Goal: Find contact information

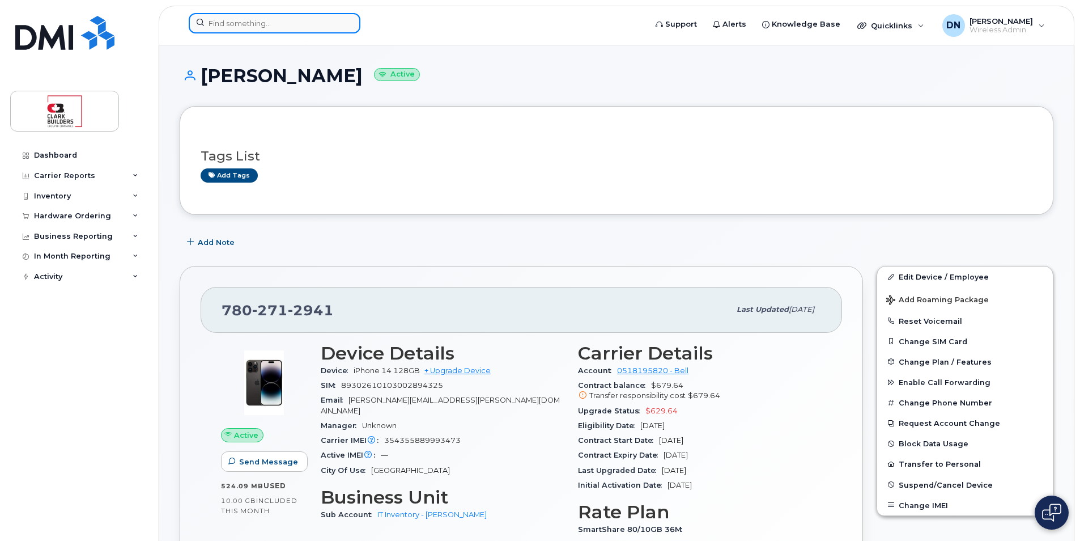
click at [338, 22] on input at bounding box center [275, 23] width 172 height 20
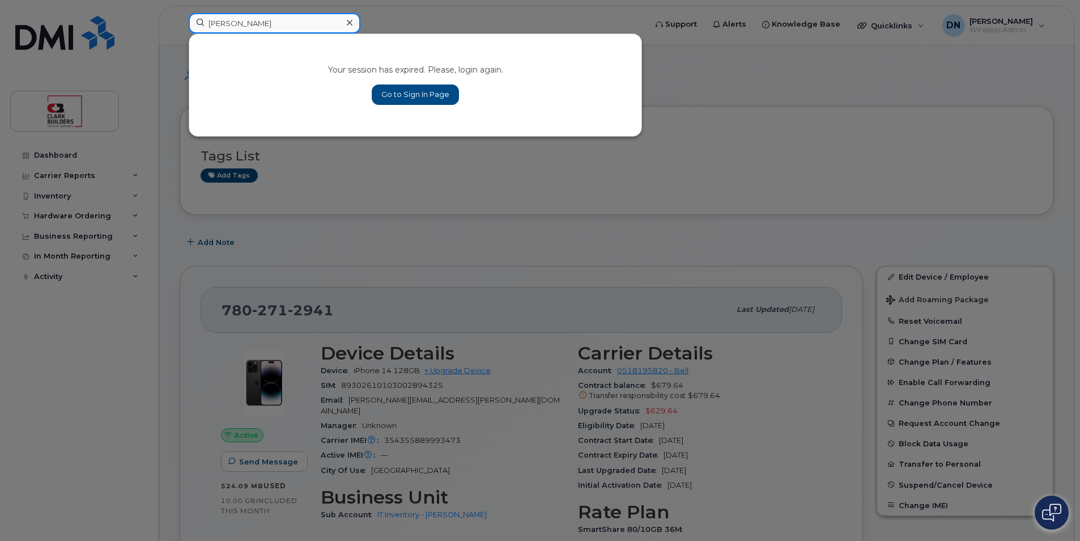
type input "[PERSON_NAME]"
click at [438, 92] on link "Go to Sign In Page" at bounding box center [415, 94] width 87 height 20
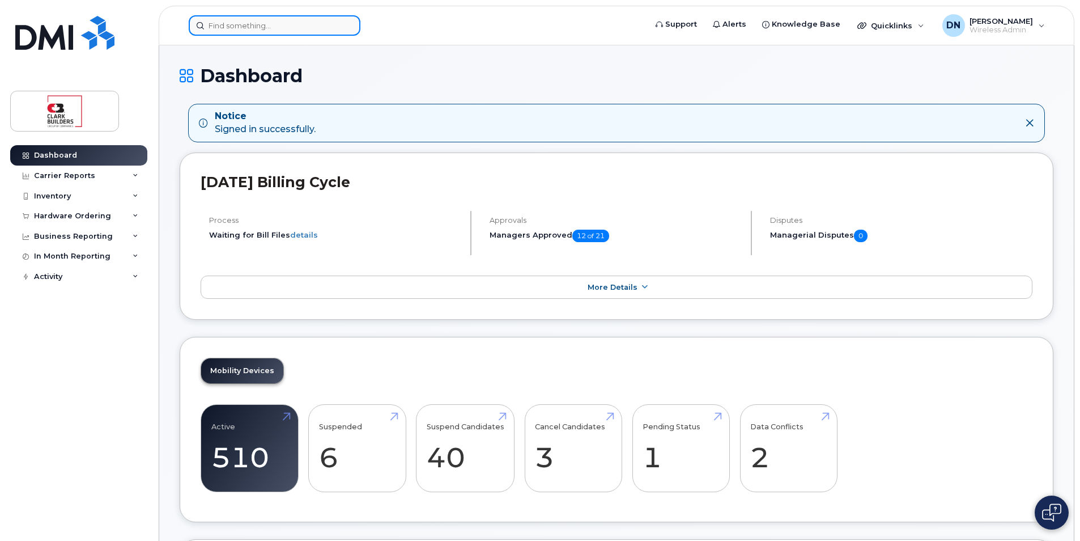
click at [318, 26] on input at bounding box center [275, 25] width 172 height 20
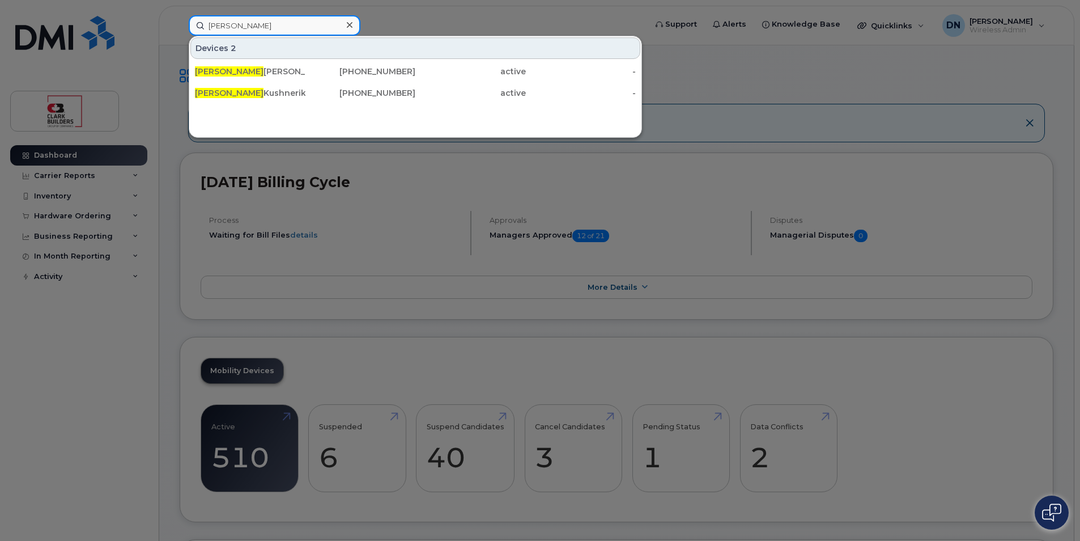
type input "curtis"
click at [445, 116] on div "Devices 2 Curtis Van De Wetering 780-660-2409 active - Curtis Kushnerik 587-336…" at bounding box center [415, 87] width 453 height 102
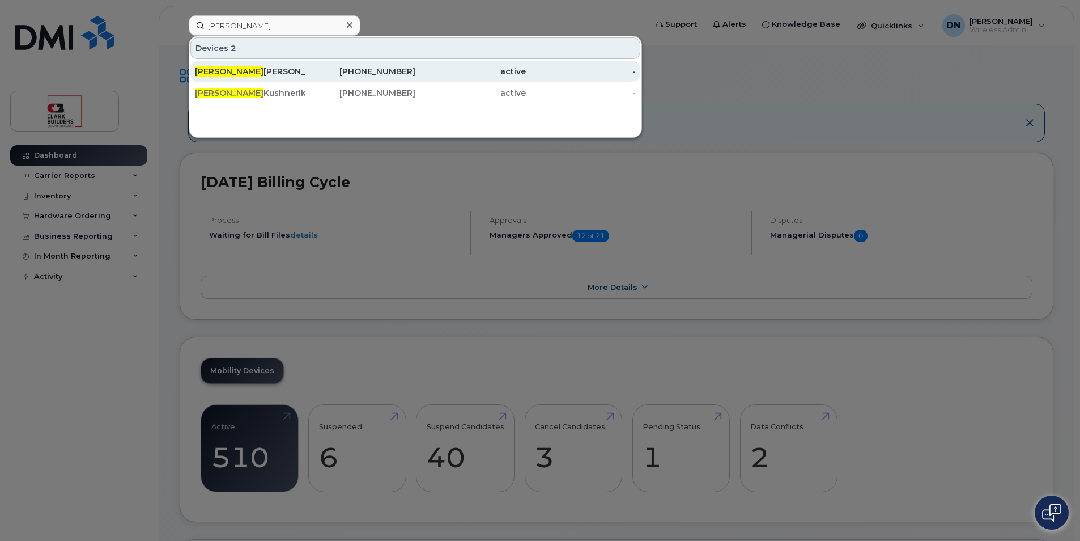
click at [360, 71] on div "780-660-2409" at bounding box center [360, 71] width 111 height 11
